Goal: Task Accomplishment & Management: Use online tool/utility

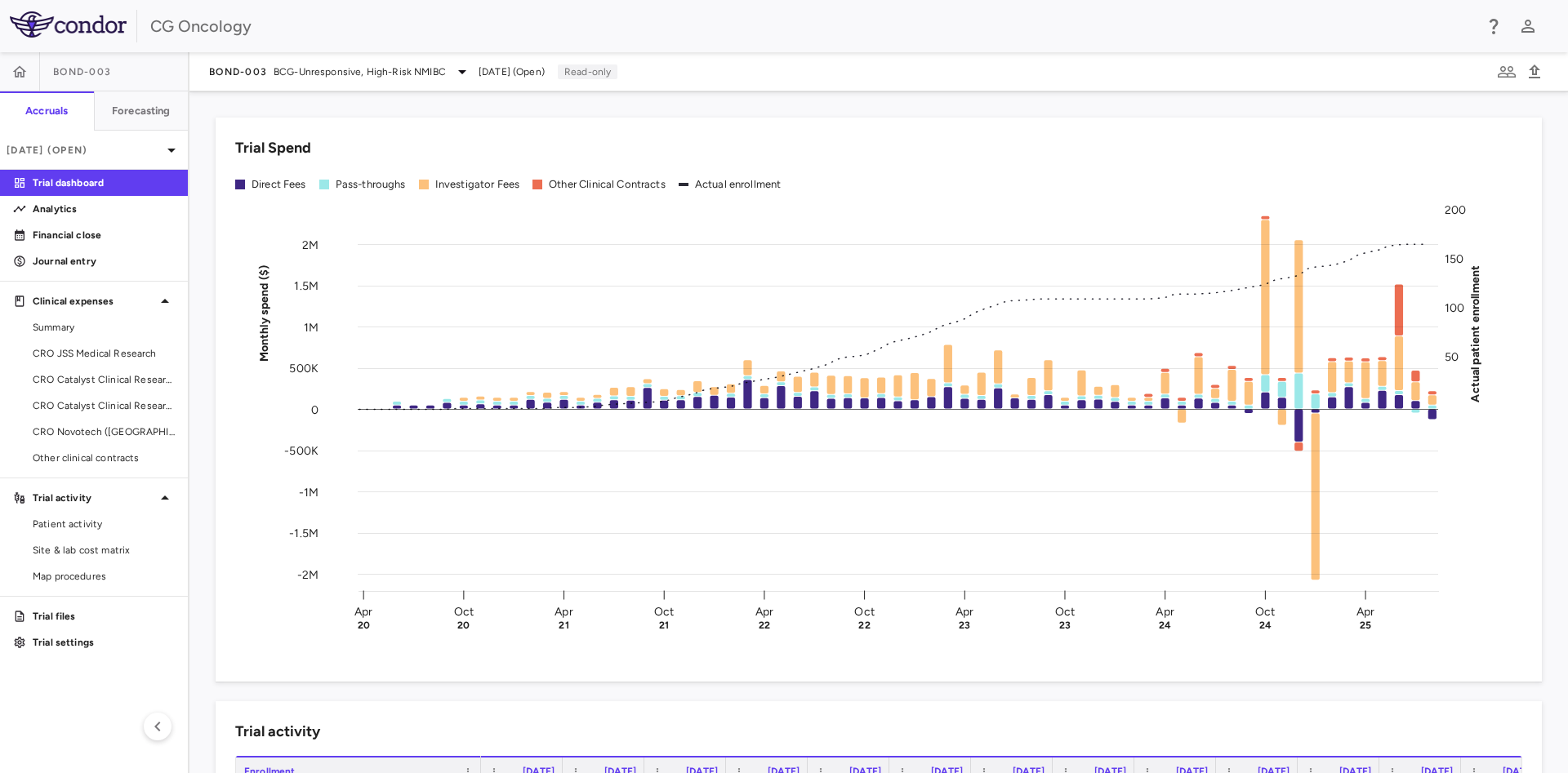
click at [839, 24] on div "CG Oncology" at bounding box center [811, 25] width 1323 height 24
